Goal: Transaction & Acquisition: Obtain resource

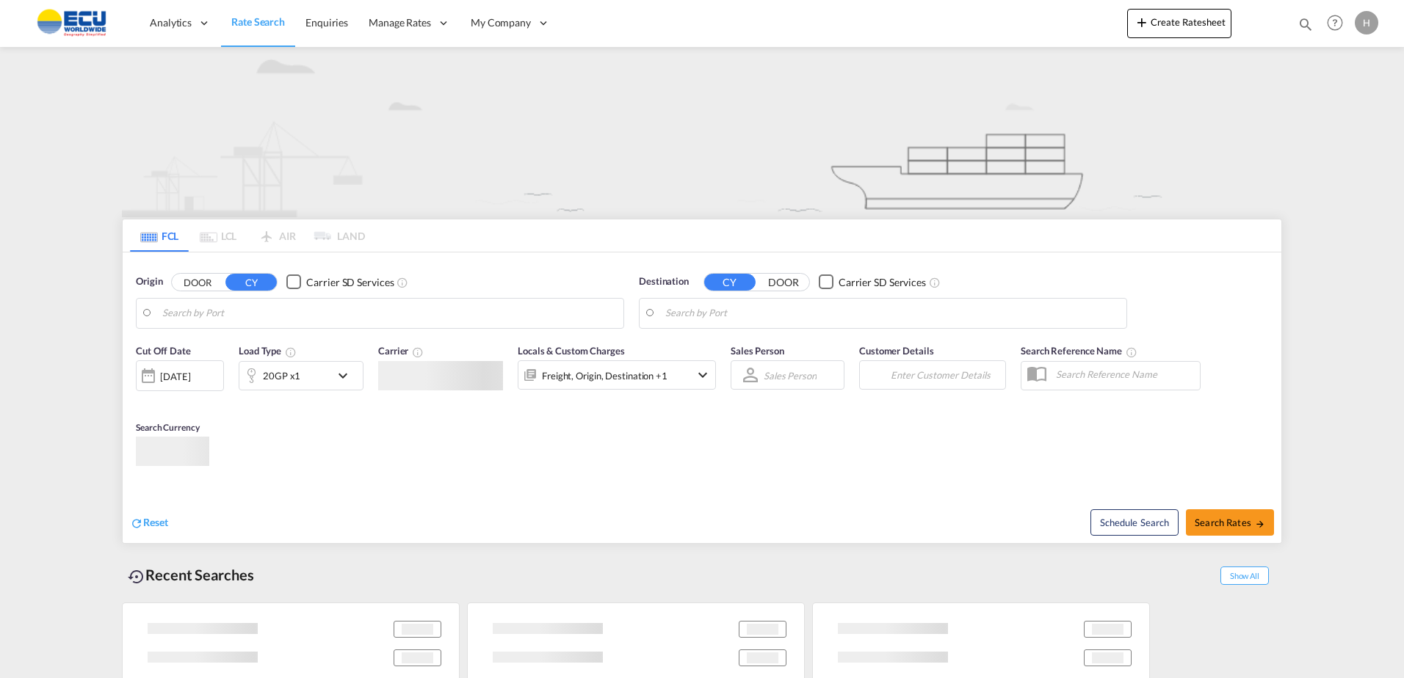
type input "[GEOGRAPHIC_DATA], FRMRS"
type input "[GEOGRAPHIC_DATA], TNTUN"
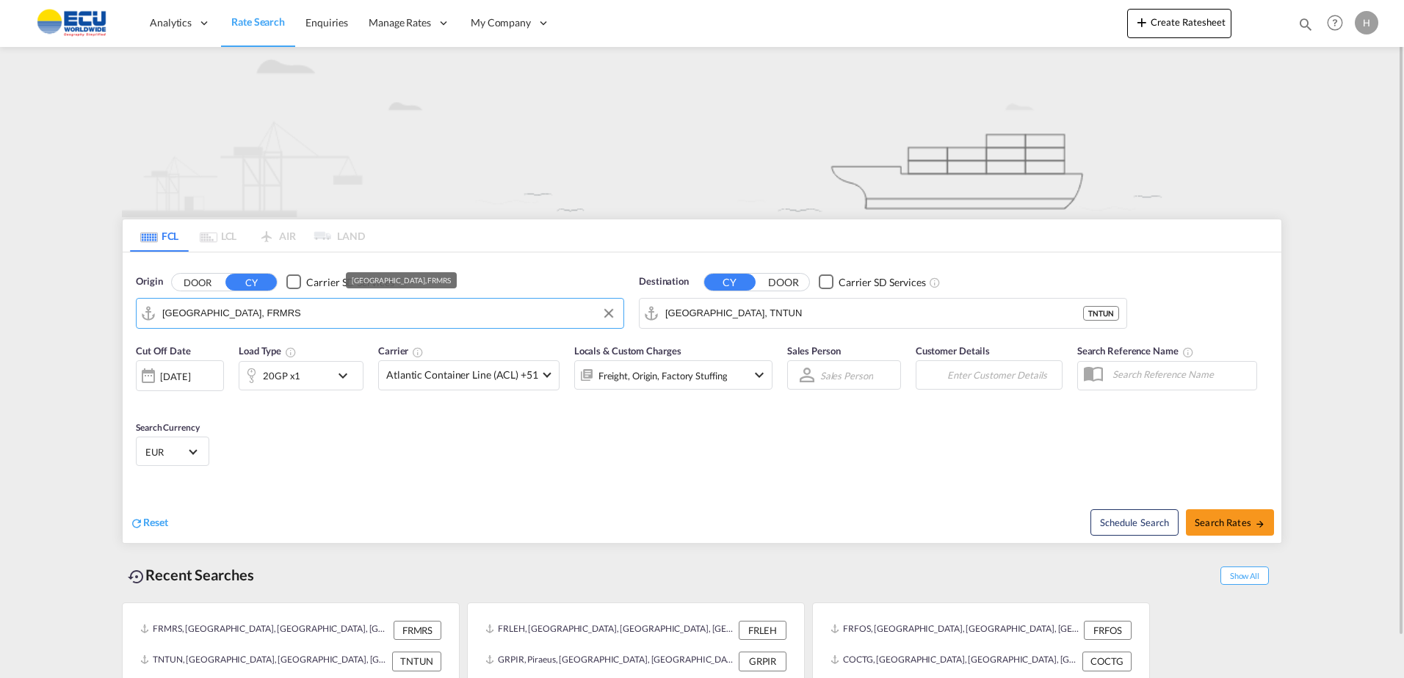
click at [485, 312] on input "[GEOGRAPHIC_DATA], FRMRS" at bounding box center [389, 313] width 454 height 22
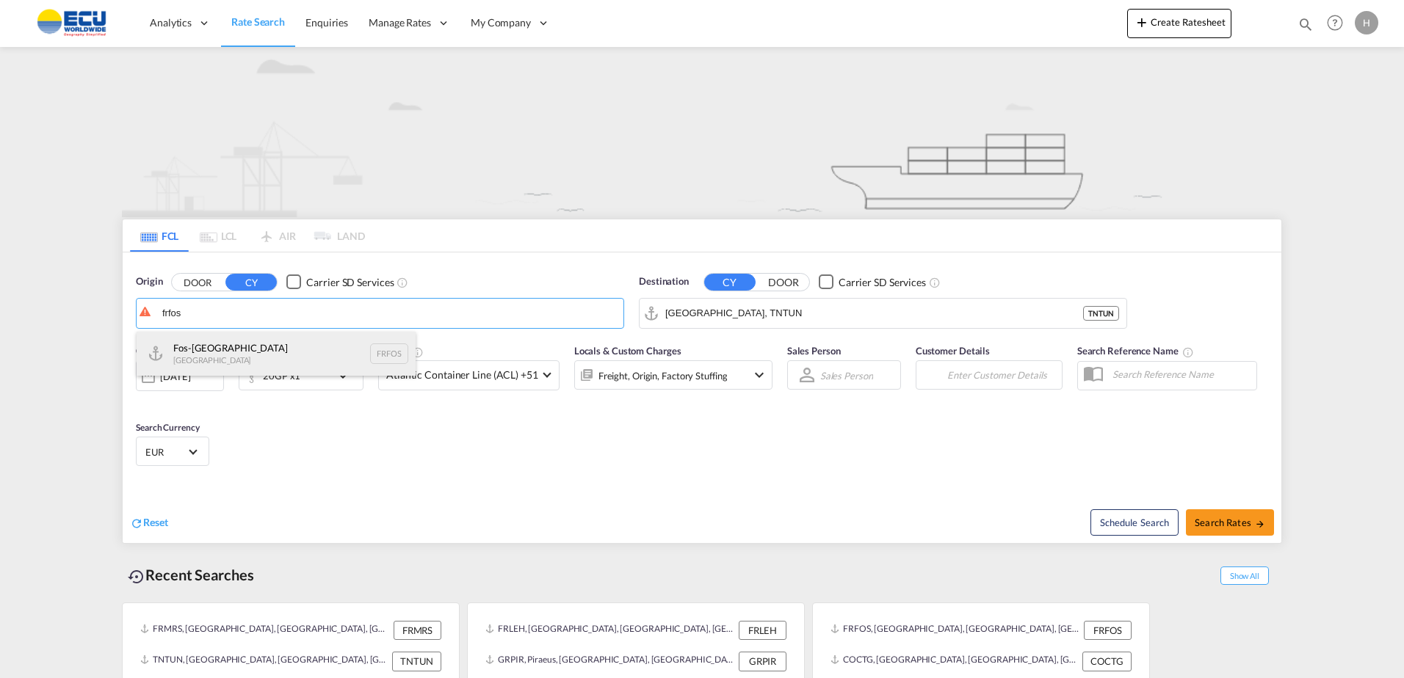
click at [269, 349] on div "Fos-sur-Mer [GEOGRAPHIC_DATA] FRFOS" at bounding box center [276, 354] width 279 height 44
type input "Fos-[GEOGRAPHIC_DATA], [GEOGRAPHIC_DATA]"
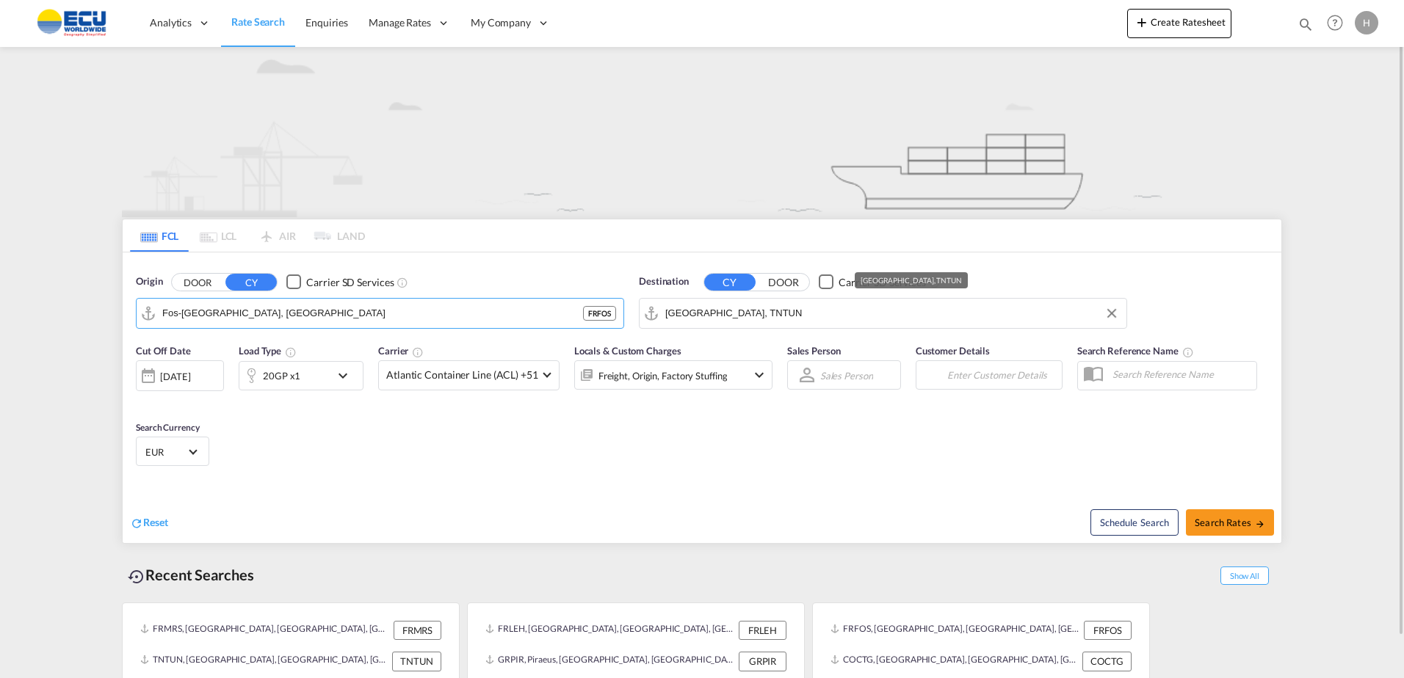
click at [832, 304] on input "[GEOGRAPHIC_DATA], TNTUN" at bounding box center [892, 313] width 454 height 22
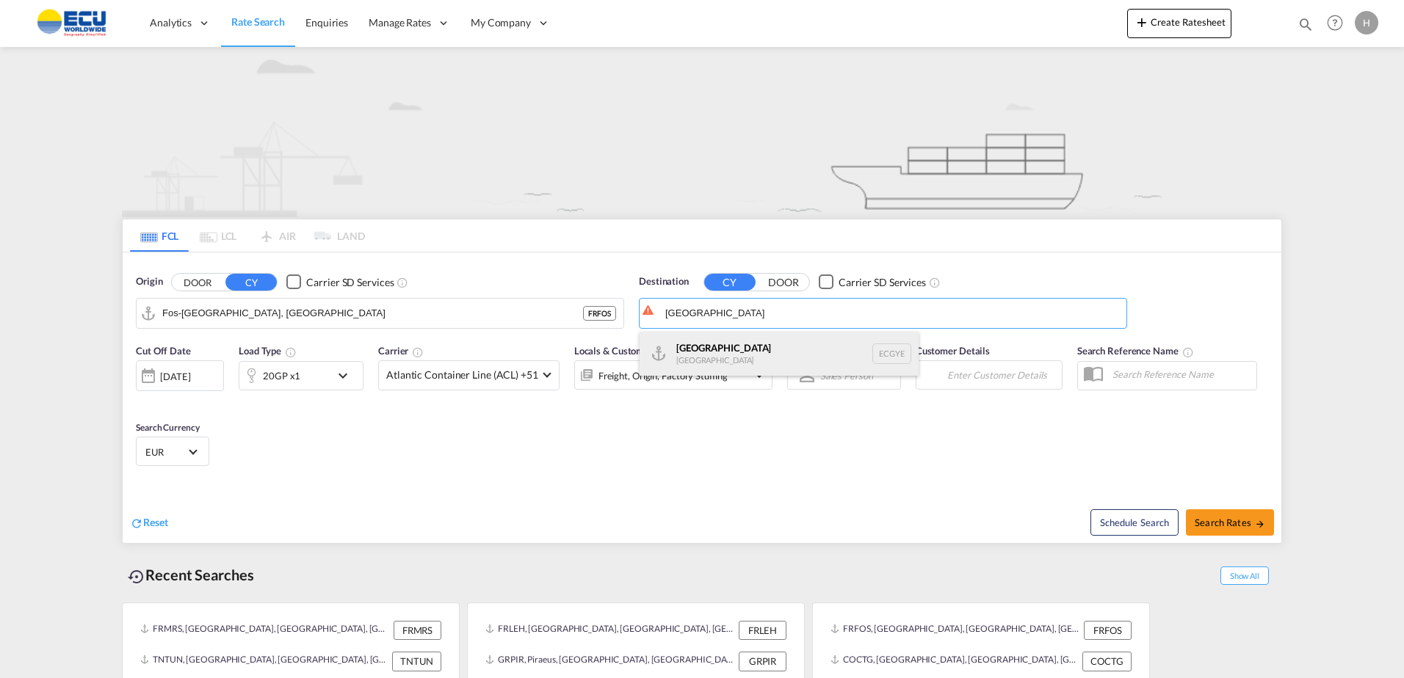
click at [719, 358] on div "Guayaquil [GEOGRAPHIC_DATA] [GEOGRAPHIC_DATA]" at bounding box center [778, 354] width 279 height 44
type input "[GEOGRAPHIC_DATA], ECGYE"
click at [273, 388] on div "20GP x1" at bounding box center [284, 375] width 91 height 29
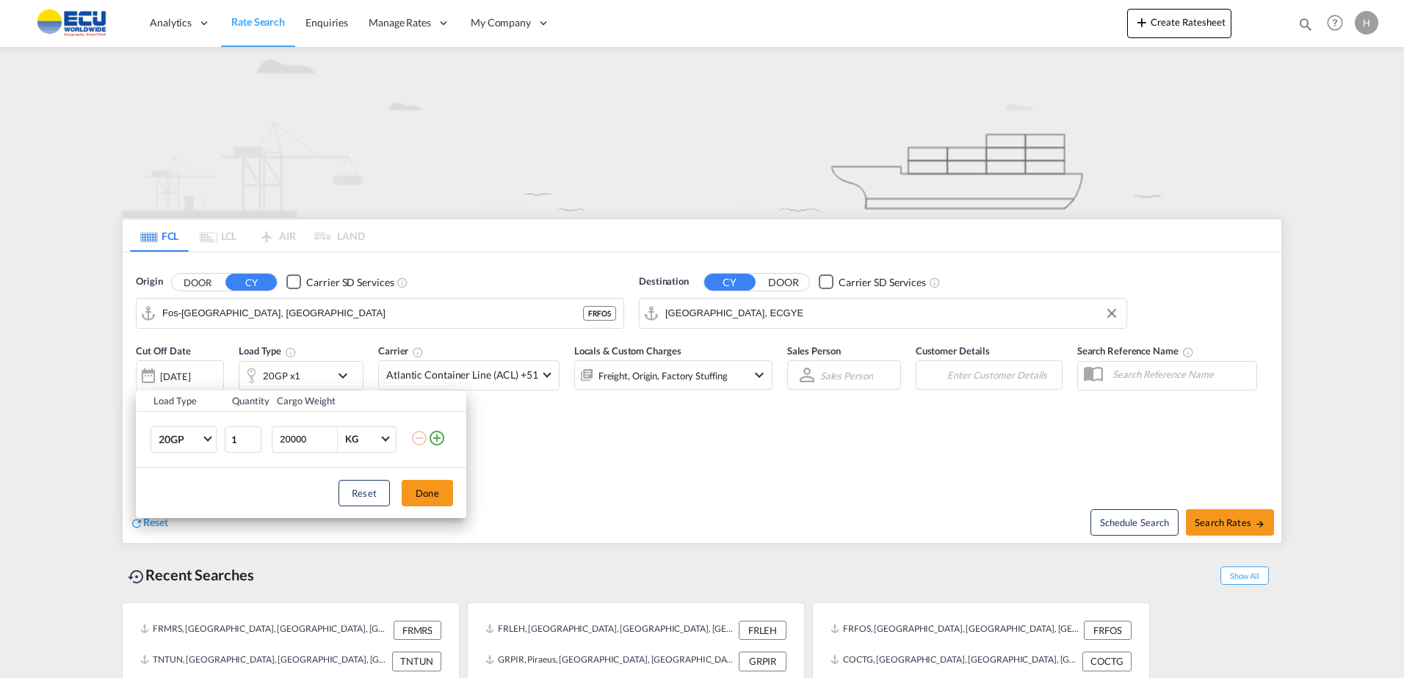
click at [445, 440] on md-icon "icon-plus-circle-outline" at bounding box center [437, 438] width 18 height 18
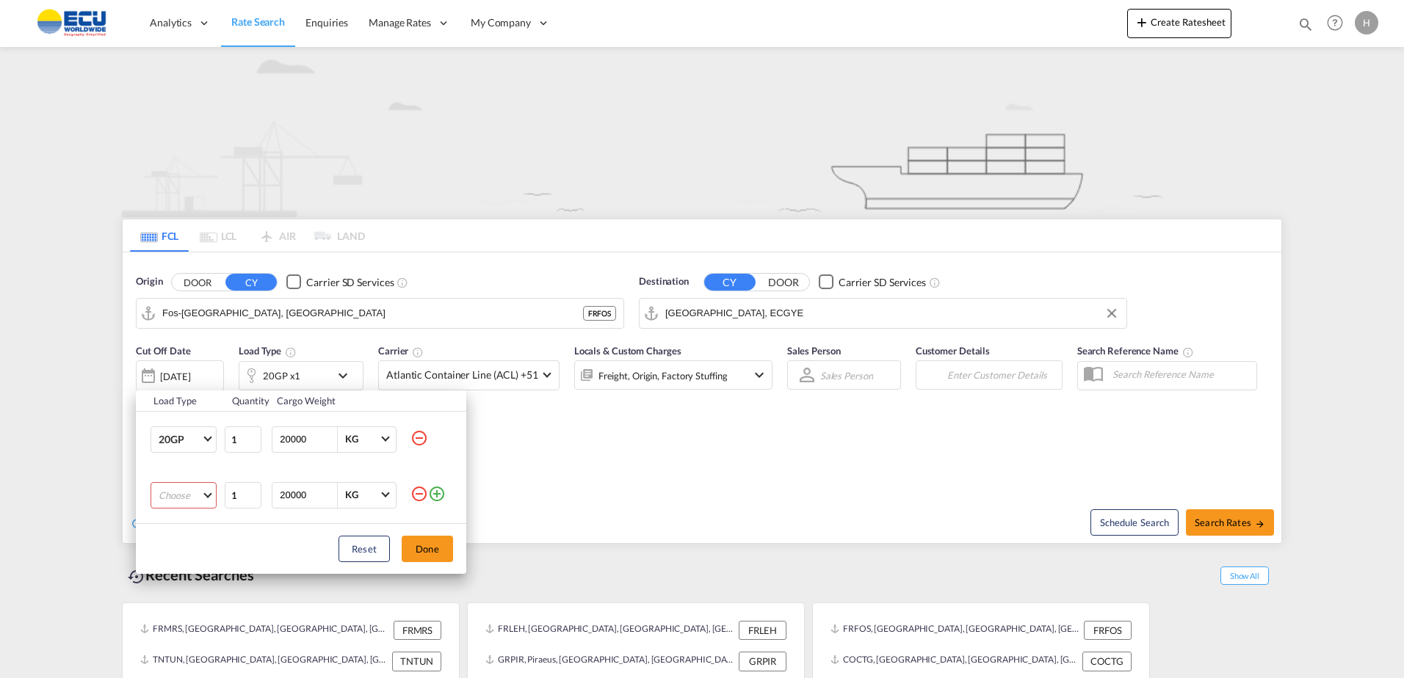
click at [178, 494] on md-select "Choose 20GP 40GP 40HC 45HC 20RE 40RE 40HR 20OT 40OT 20FR 40FR 40NR 20NR 45S 20T…" at bounding box center [183, 495] width 66 height 26
drag, startPoint x: 187, startPoint y: 571, endPoint x: 200, endPoint y: 565, distance: 13.8
click at [186, 572] on md-option "40HC" at bounding box center [197, 565] width 100 height 35
click at [432, 545] on button "Done" at bounding box center [427, 549] width 51 height 26
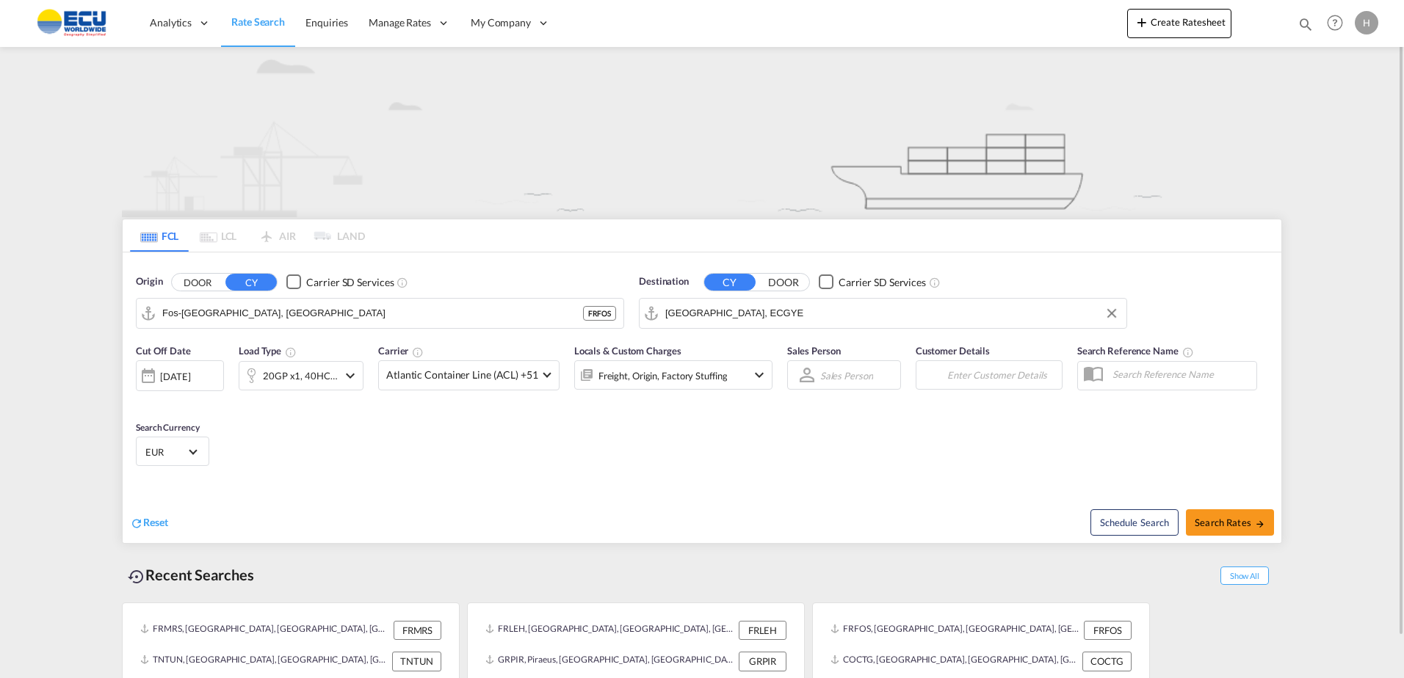
click at [441, 445] on div "Cut Off Date [DATE] [DATE] Load Type 20GP x1, 40HC x1 Carrier Atlantic Containe…" at bounding box center [702, 407] width 1158 height 143
click at [460, 358] on div "Carrier Atlantic Container Line (ACL) +51 Online Rates 0 All (27) CMA CGM | Con…" at bounding box center [468, 367] width 181 height 47
click at [462, 366] on md-select-value "Atlantic Container Line (ACL) +51" at bounding box center [469, 375] width 180 height 29
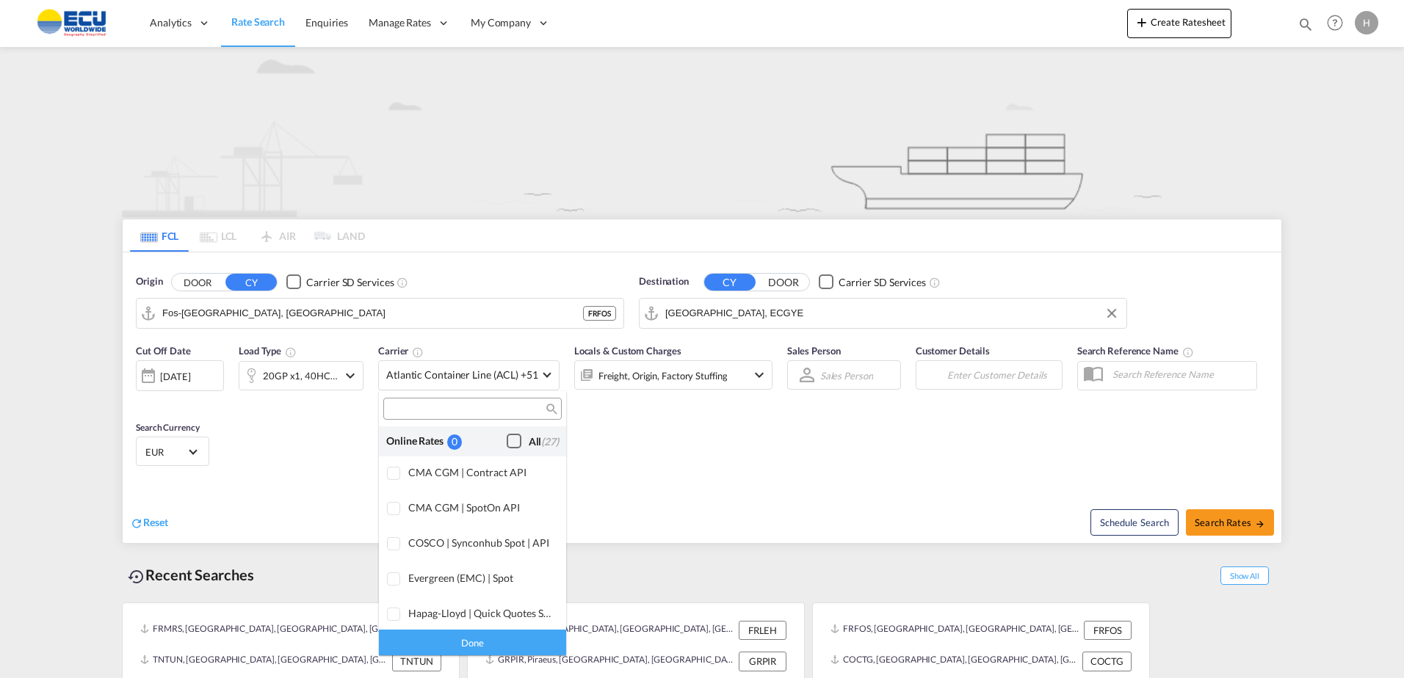
click at [507, 436] on div "Checkbox No Ink" at bounding box center [514, 441] width 15 height 15
click at [490, 642] on div "Done" at bounding box center [472, 643] width 187 height 26
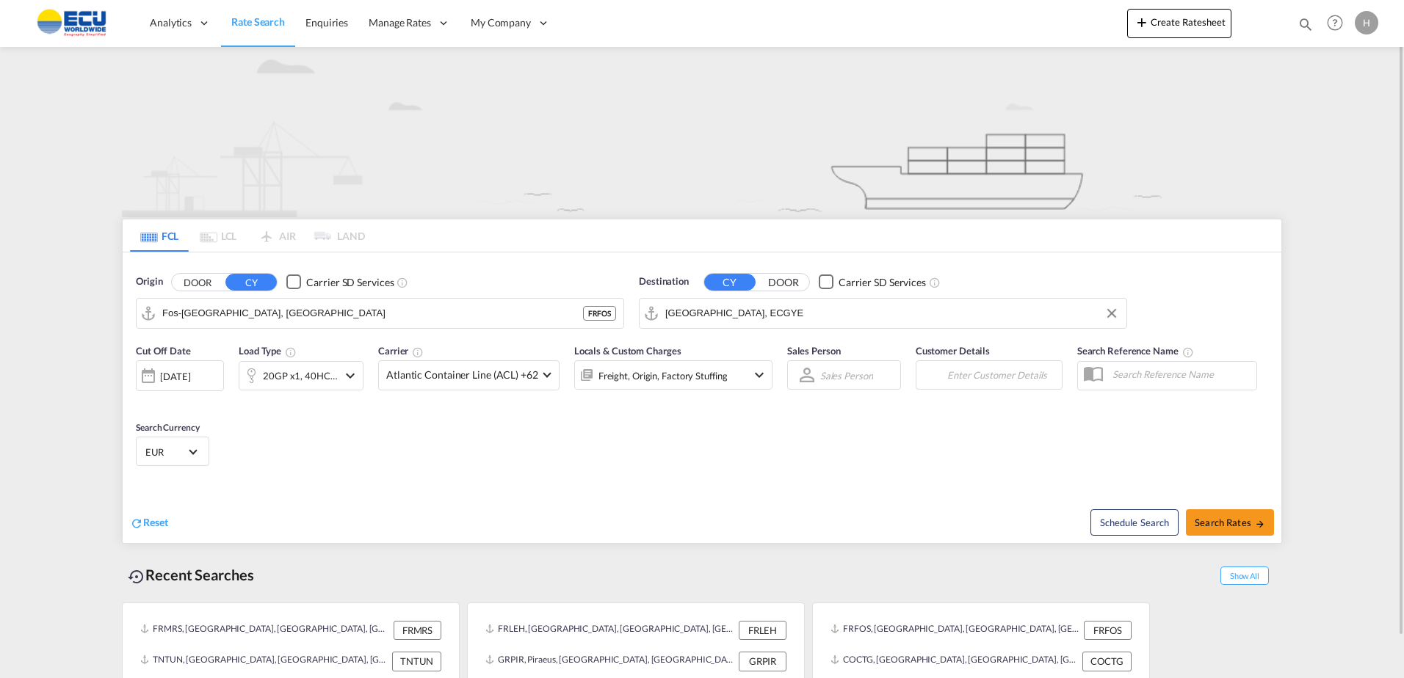
click at [678, 470] on div "Cut Off Date [DATE] [DATE] Load Type 20GP x1, 40HC x1 Carrier Atlantic Containe…" at bounding box center [702, 407] width 1158 height 143
click at [668, 388] on div "Freight, Origin, Factory Stuffing" at bounding box center [653, 374] width 157 height 29
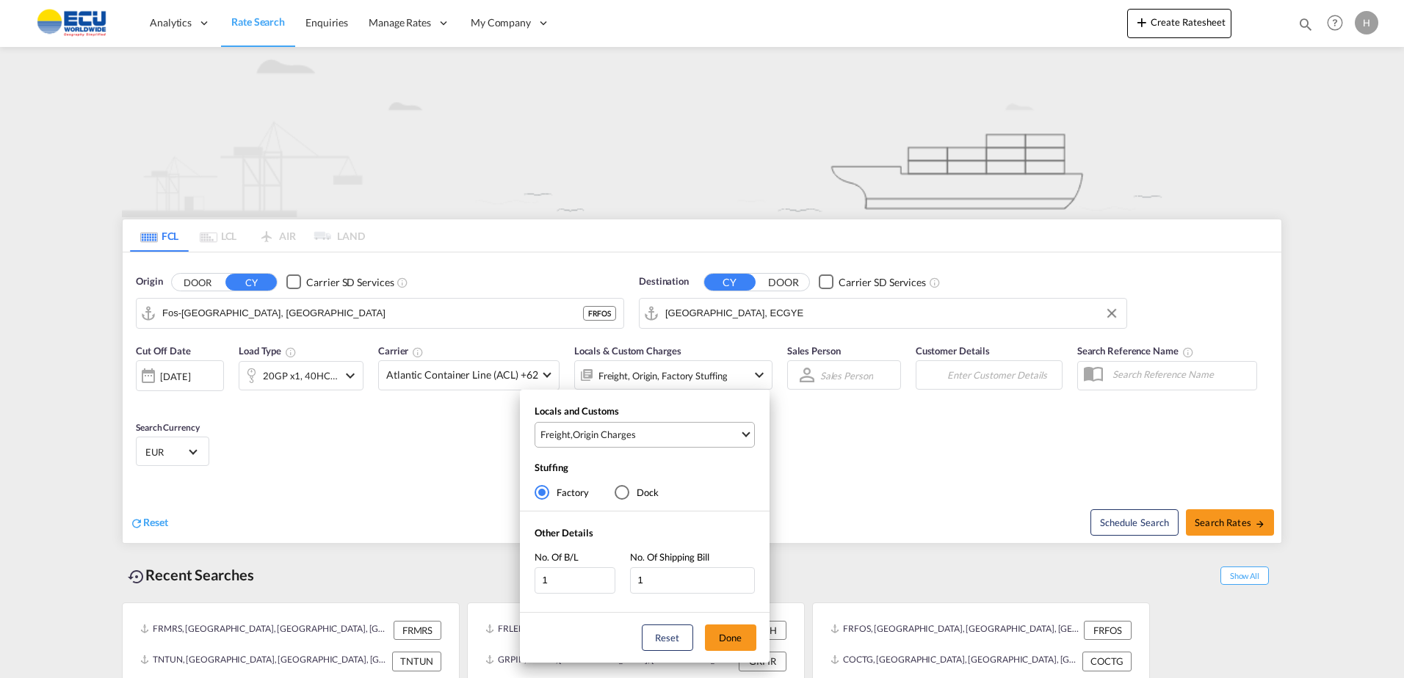
click at [673, 435] on span "Freight , Origin Charges" at bounding box center [639, 434] width 199 height 13
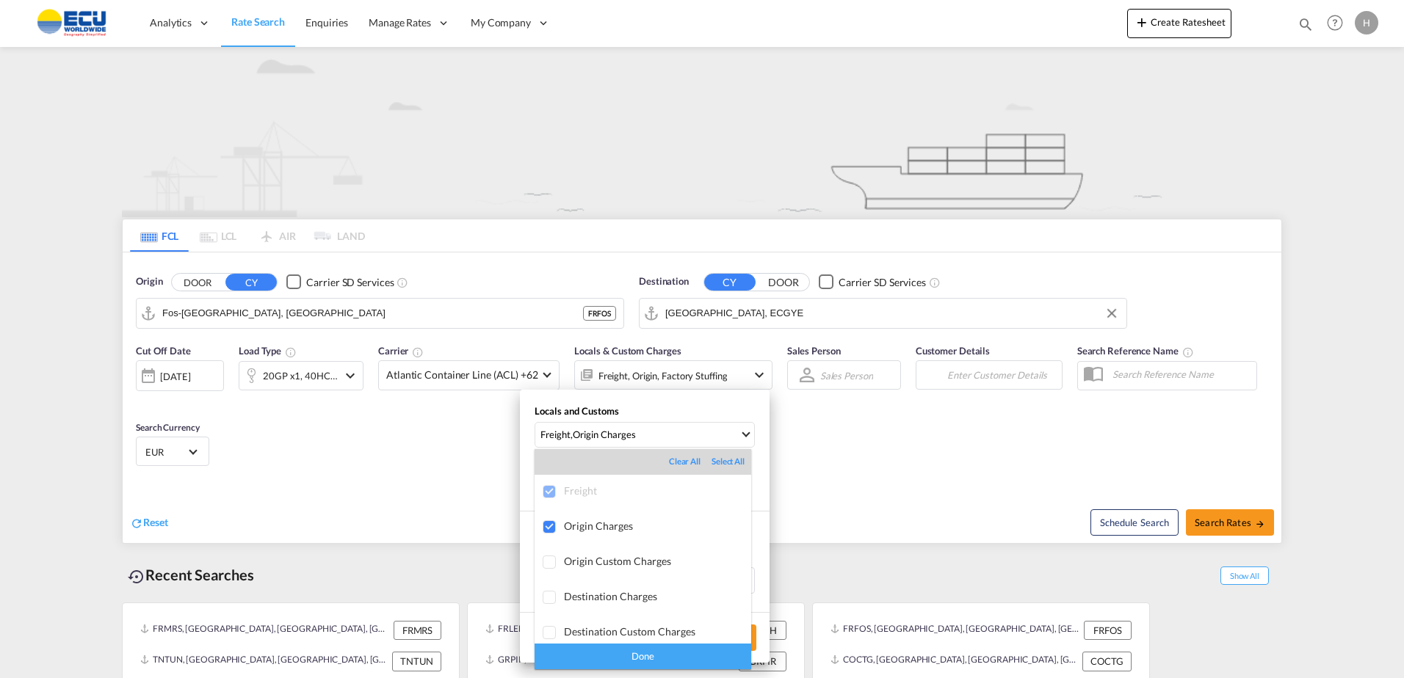
click at [950, 465] on md-backdrop at bounding box center [702, 339] width 1404 height 678
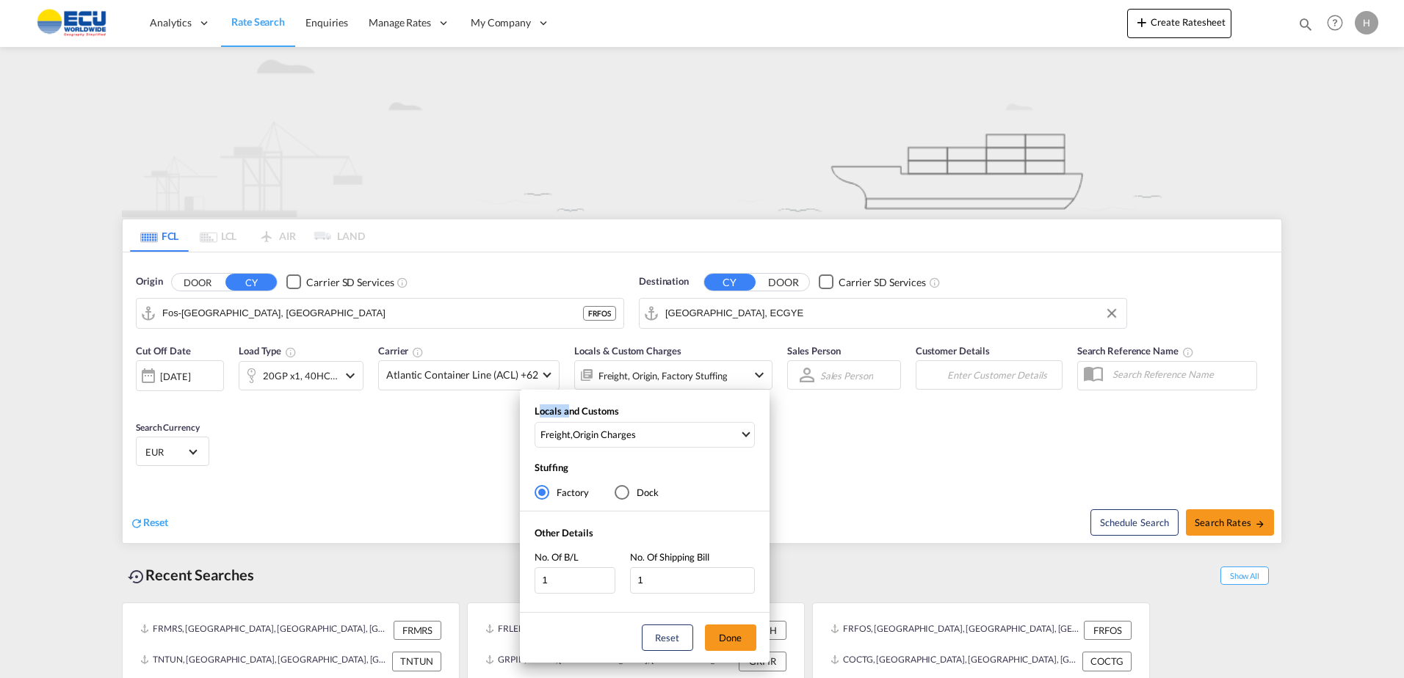
click at [950, 465] on div "Locals and Customs Freight , Origin Charges Stuffing Factory Dock Other Details…" at bounding box center [702, 339] width 1404 height 678
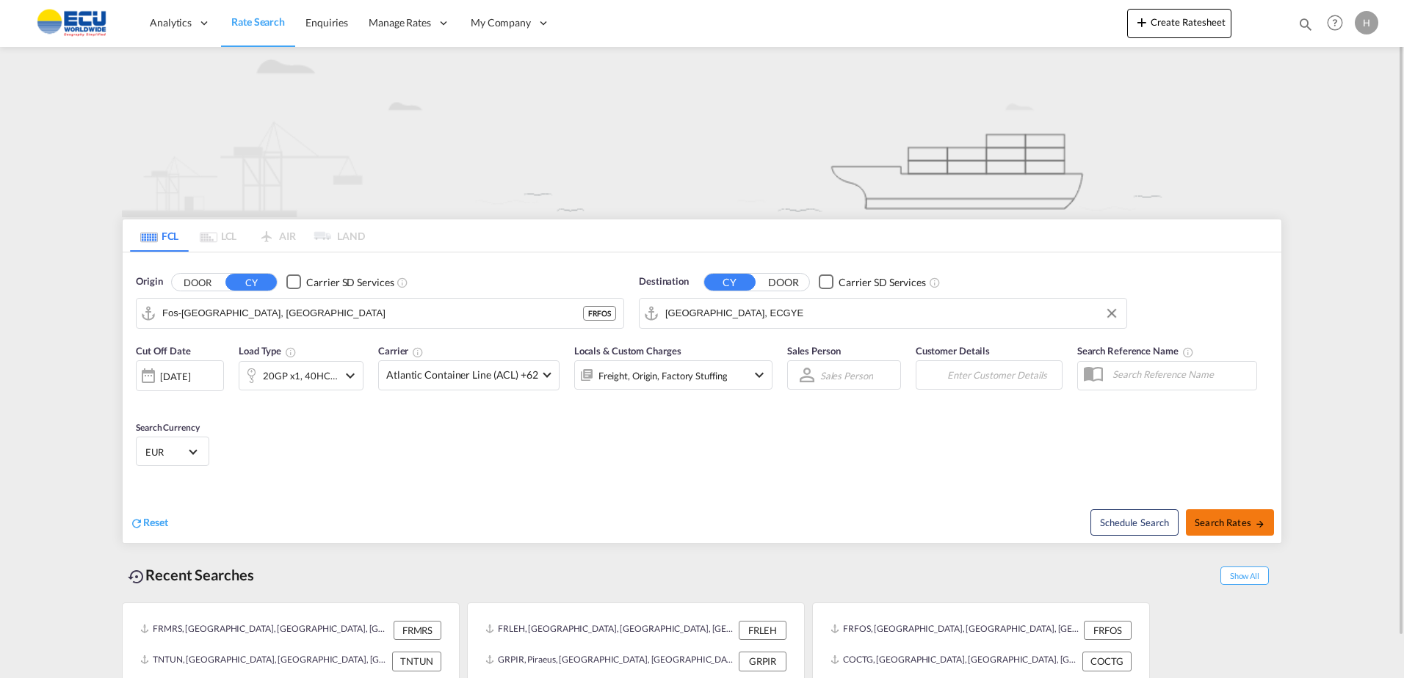
click at [1231, 518] on span "Search Rates" at bounding box center [1229, 523] width 70 height 12
type input "FRFOS to ECGYE / [DATE]"
